Goal: Entertainment & Leisure: Consume media (video, audio)

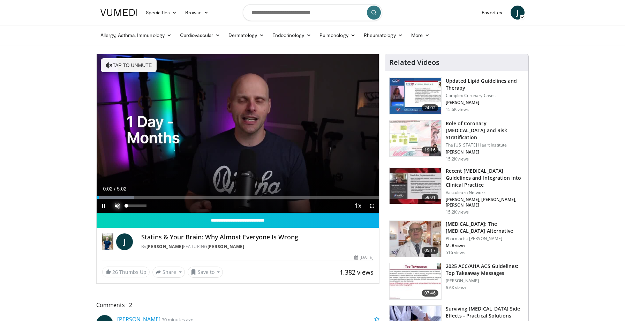
click at [118, 205] on span "Video Player" at bounding box center [118, 206] width 14 height 14
